Goal: Browse casually: Explore the website without a specific task or goal

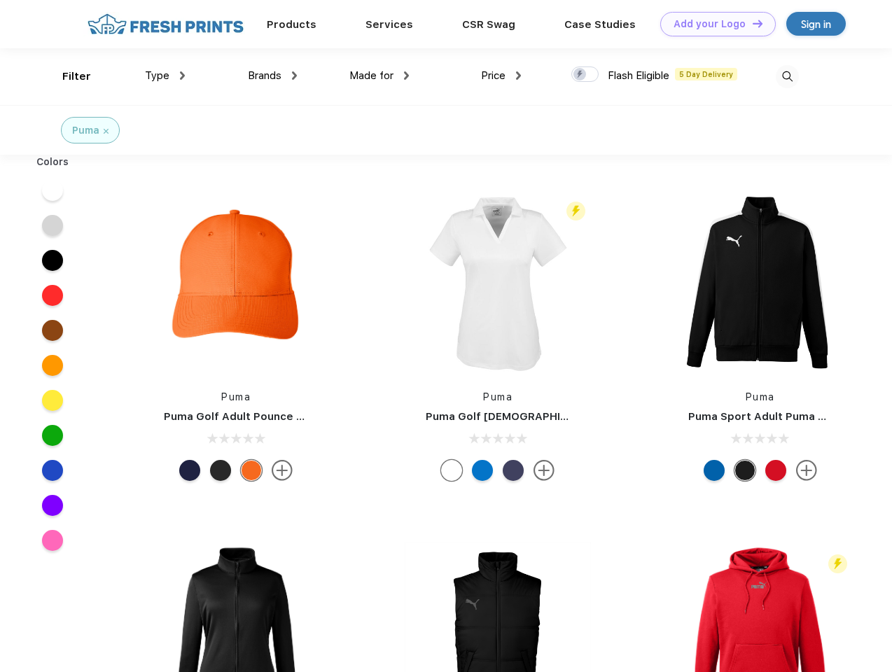
click at [713, 24] on link "Add your Logo Design Tool" at bounding box center [717, 24] width 115 height 24
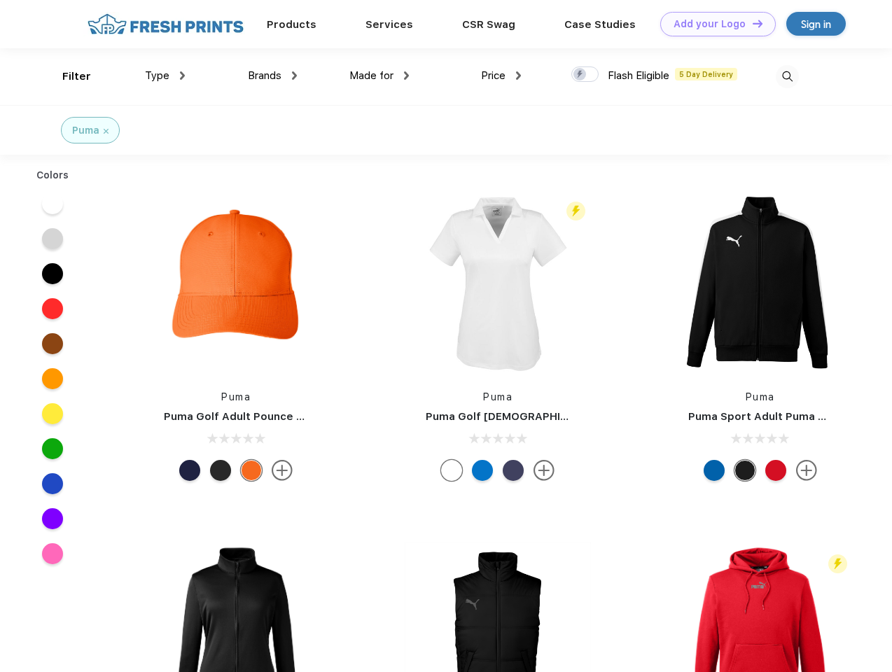
click at [0, 0] on div "Design Tool" at bounding box center [0, 0] width 0 height 0
click at [751, 23] on link "Add your Logo Design Tool" at bounding box center [717, 24] width 115 height 24
click at [67, 76] on div "Filter" at bounding box center [76, 77] width 29 height 16
click at [165, 76] on span "Type" at bounding box center [157, 75] width 24 height 13
click at [272, 76] on span "Brands" at bounding box center [265, 75] width 34 height 13
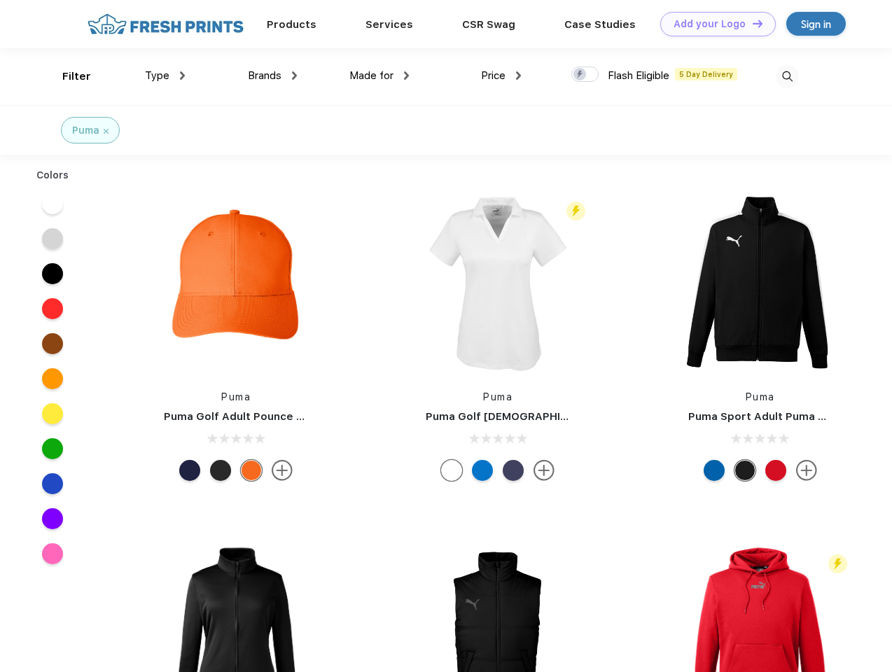
click at [379, 76] on span "Made for" at bounding box center [371, 75] width 44 height 13
click at [501, 76] on span "Price" at bounding box center [493, 75] width 24 height 13
click at [585, 75] on div at bounding box center [584, 73] width 27 height 15
click at [580, 75] on input "checkbox" at bounding box center [575, 70] width 9 height 9
click at [787, 76] on img at bounding box center [787, 76] width 23 height 23
